Goal: Check status: Check status

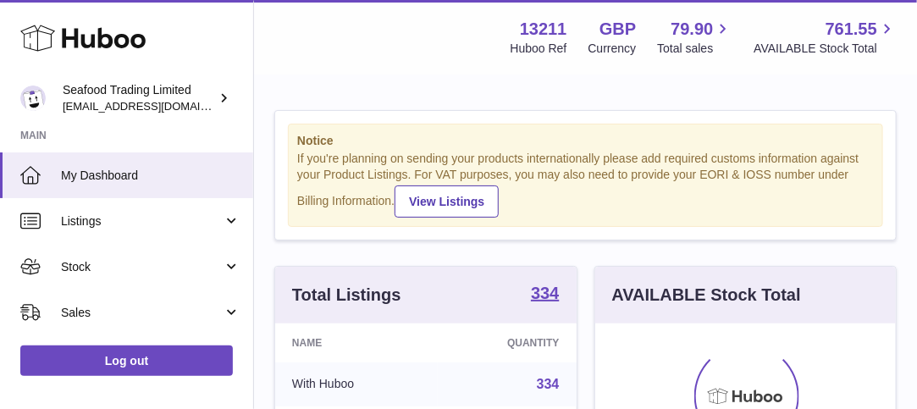
scroll to position [264, 302]
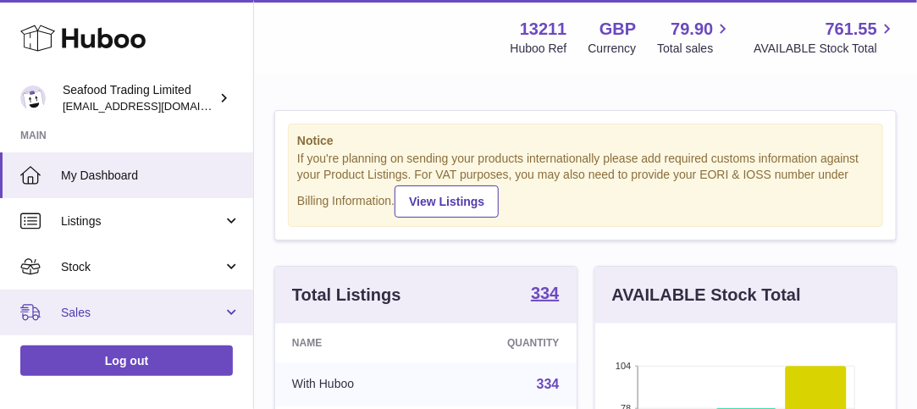
click at [119, 307] on span "Sales" at bounding box center [142, 313] width 162 height 16
click at [76, 309] on span "Sales" at bounding box center [142, 313] width 162 height 16
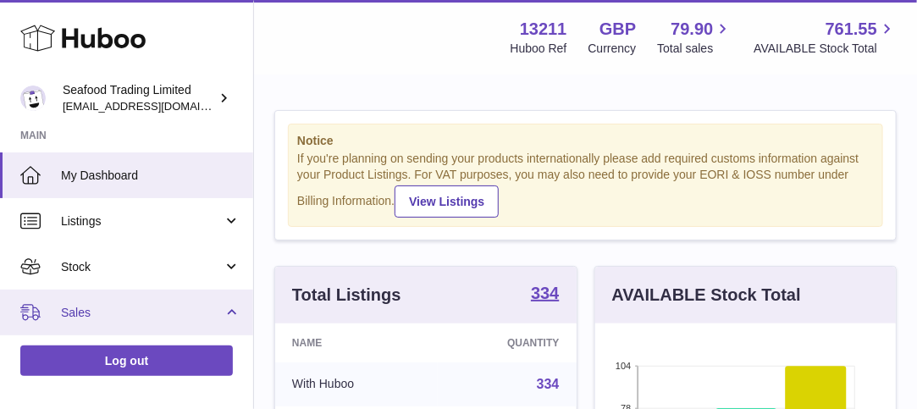
click at [228, 311] on link "Sales" at bounding box center [126, 313] width 253 height 46
click at [229, 312] on link "Sales" at bounding box center [126, 313] width 253 height 46
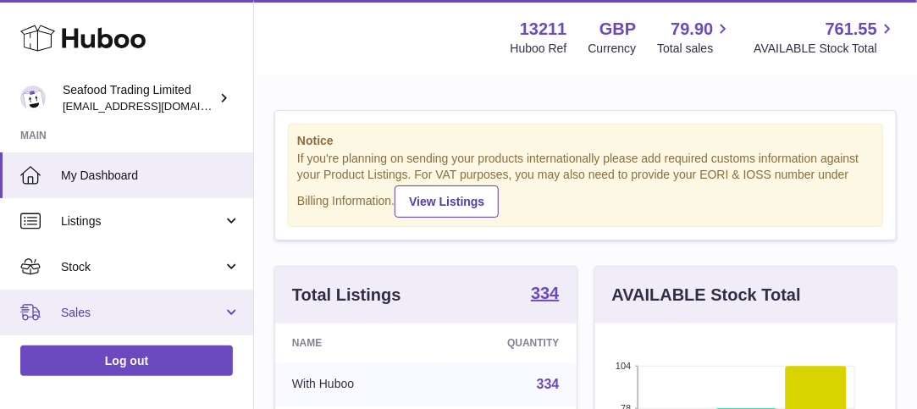
click at [229, 312] on link "Sales" at bounding box center [126, 313] width 253 height 46
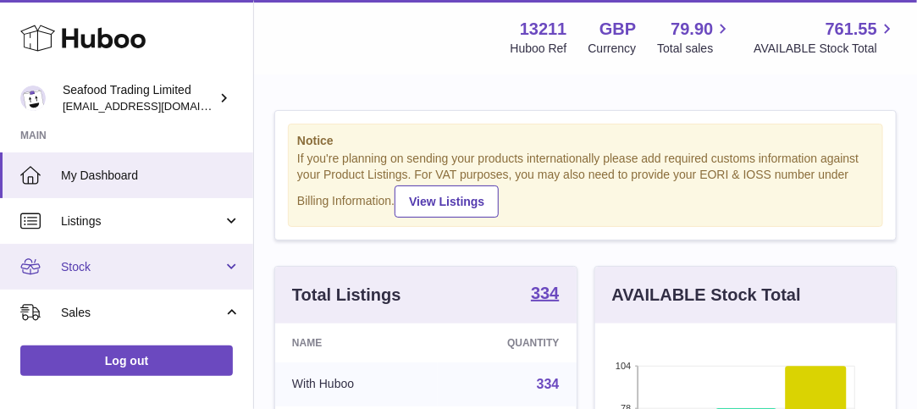
click at [231, 264] on link "Stock" at bounding box center [126, 267] width 253 height 46
click at [230, 263] on link "Stock" at bounding box center [126, 267] width 253 height 46
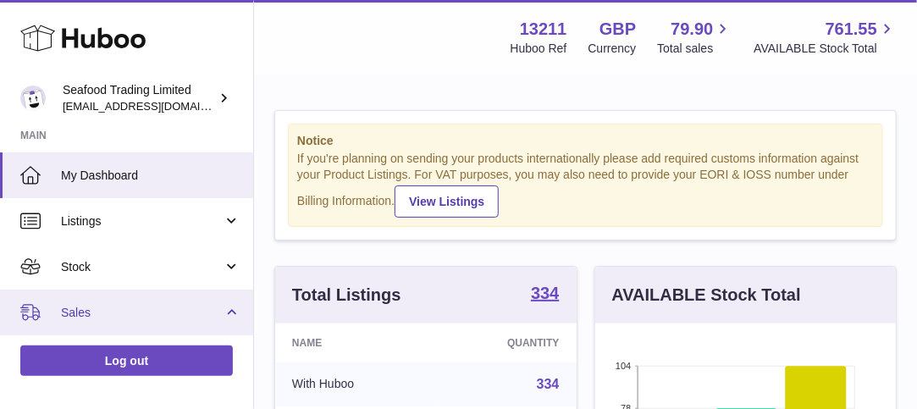
click at [73, 315] on span "Sales" at bounding box center [142, 313] width 162 height 16
click at [229, 308] on link "Sales" at bounding box center [126, 313] width 253 height 46
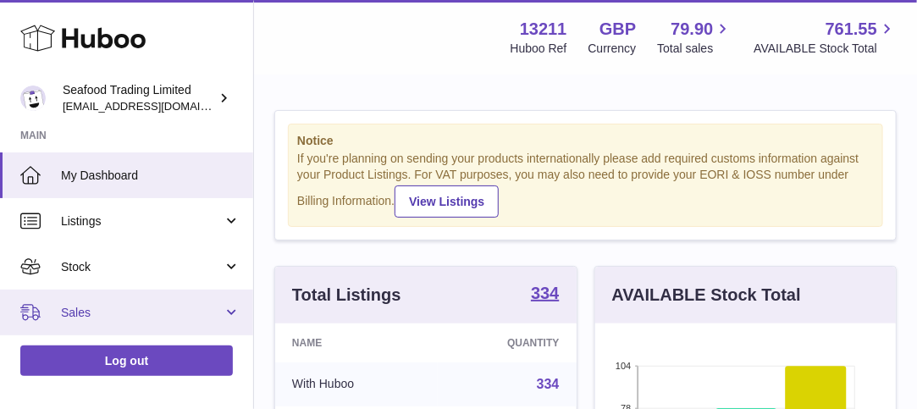
click at [0, 290] on link "Sales" at bounding box center [126, 313] width 253 height 46
click at [80, 307] on span "Sales" at bounding box center [142, 313] width 162 height 16
click at [230, 311] on link "Sales" at bounding box center [126, 313] width 253 height 46
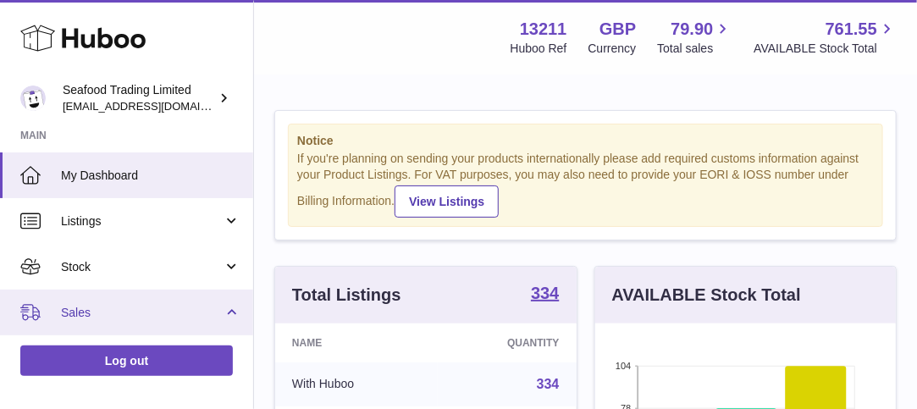
click at [120, 309] on span "Sales" at bounding box center [142, 313] width 162 height 16
click at [0, 290] on link "Sales" at bounding box center [126, 313] width 253 height 46
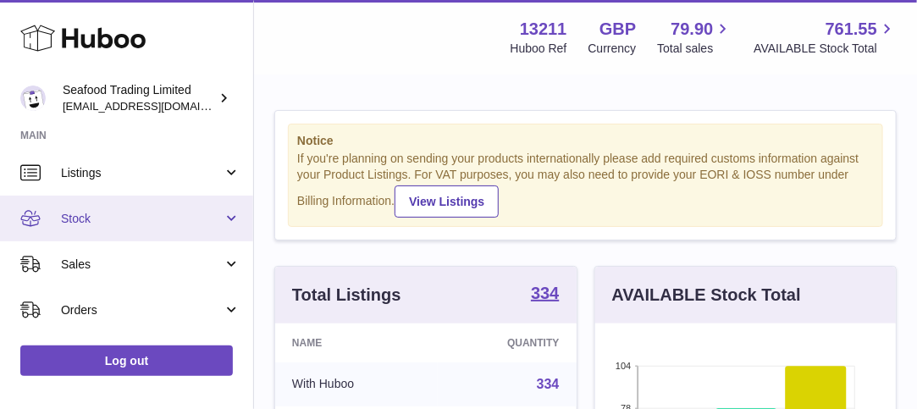
scroll to position [41, 0]
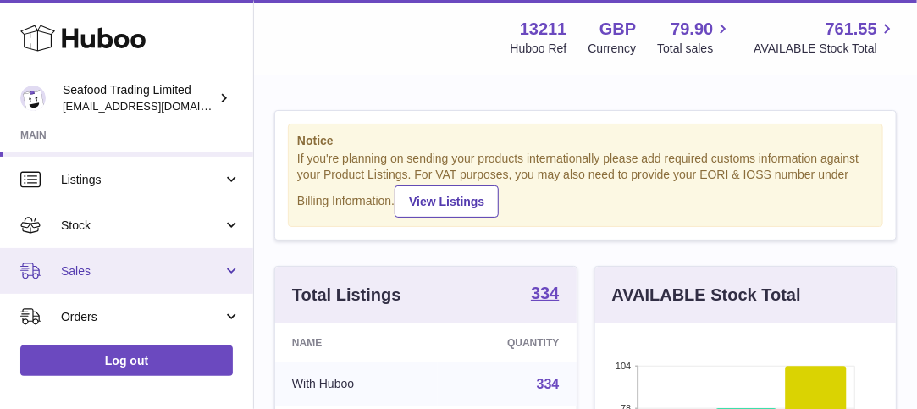
click at [89, 268] on span "Sales" at bounding box center [142, 271] width 162 height 16
click at [33, 272] on icon at bounding box center [30, 271] width 20 height 16
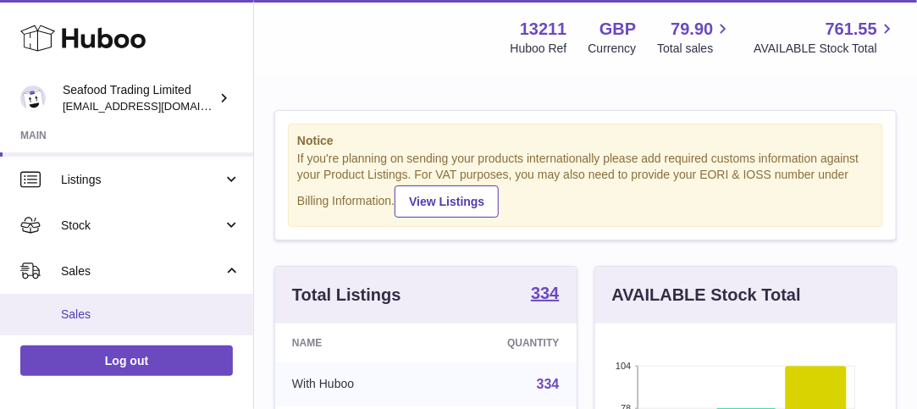
click at [81, 318] on span "Sales" at bounding box center [151, 315] width 180 height 16
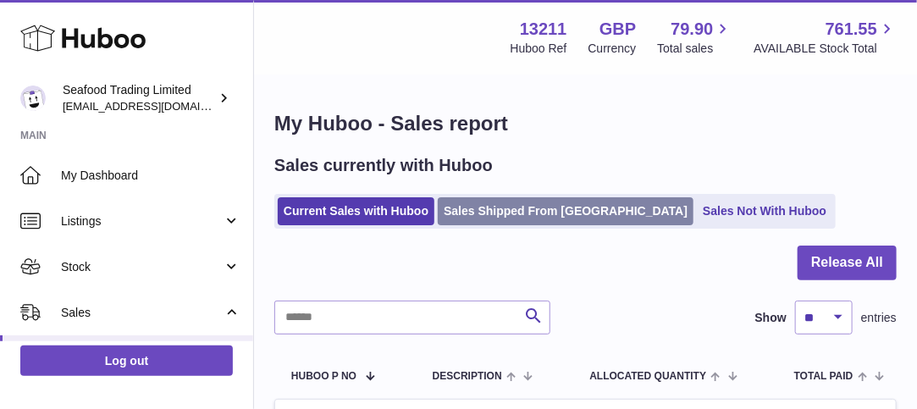
click at [500, 207] on link "Sales Shipped From [GEOGRAPHIC_DATA]" at bounding box center [566, 211] width 256 height 28
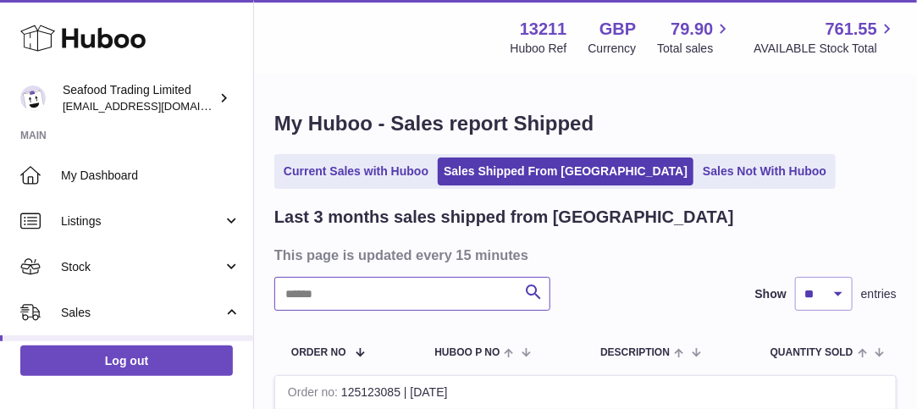
click at [391, 296] on input "text" at bounding box center [412, 294] width 276 height 34
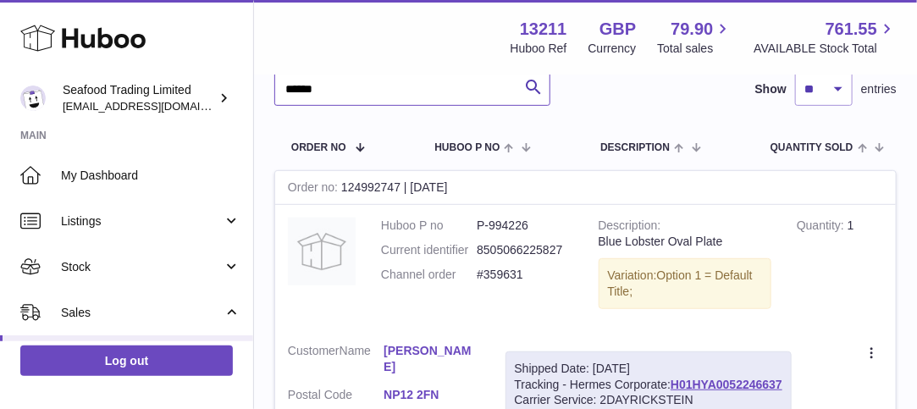
scroll to position [225, 0]
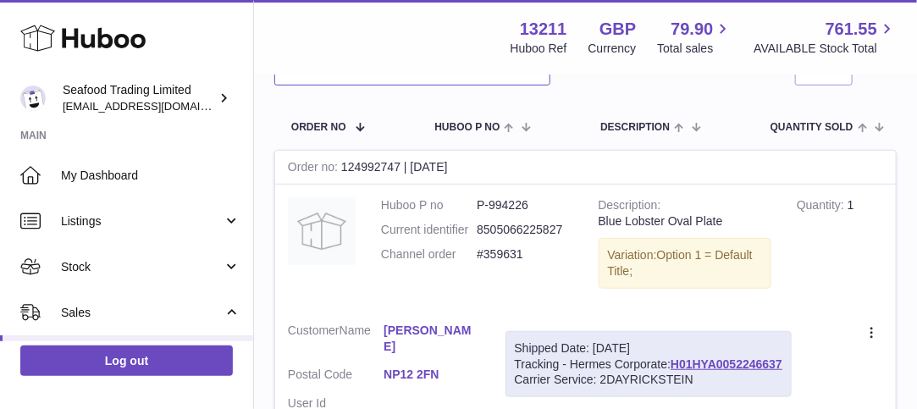
type input "******"
